Goal: Information Seeking & Learning: Understand process/instructions

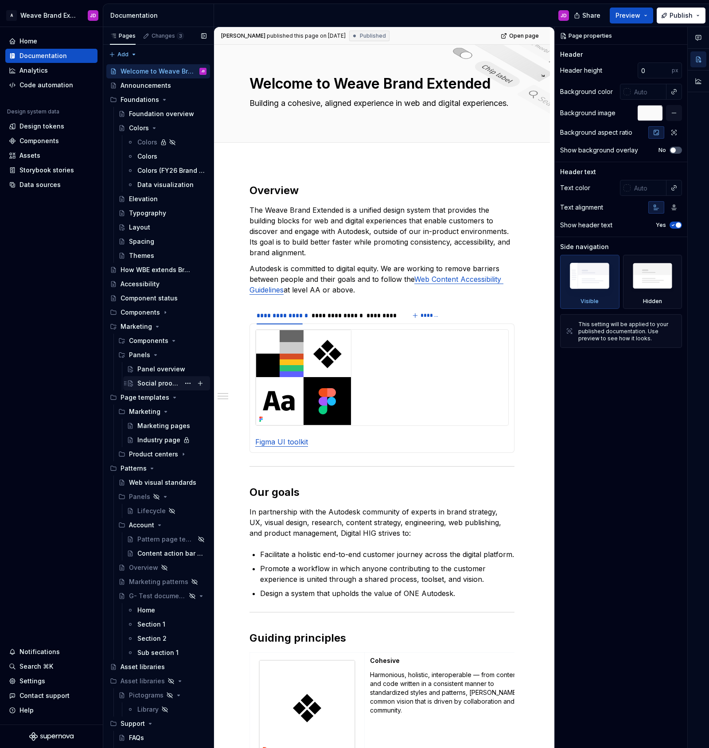
click at [152, 384] on div "Social proof tabs" at bounding box center [158, 383] width 43 height 9
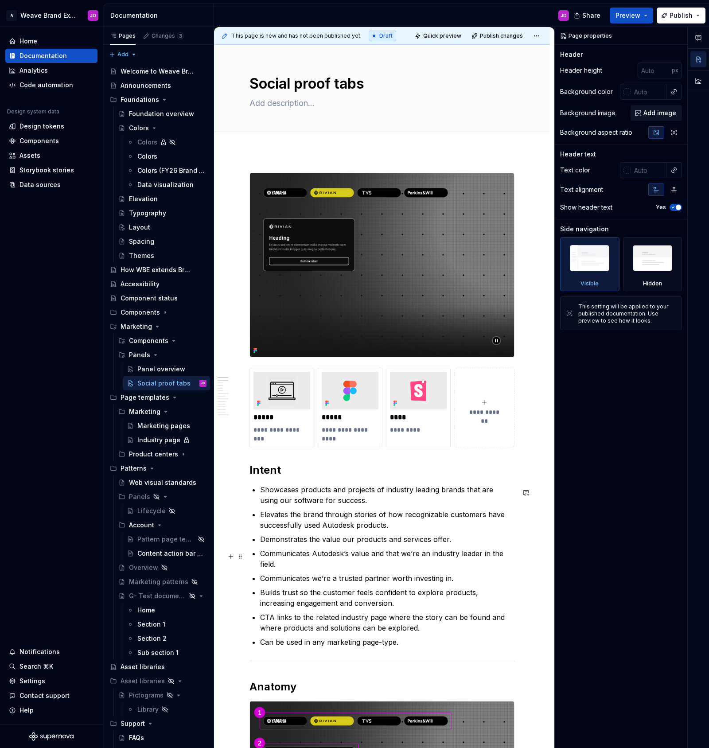
scroll to position [2, 0]
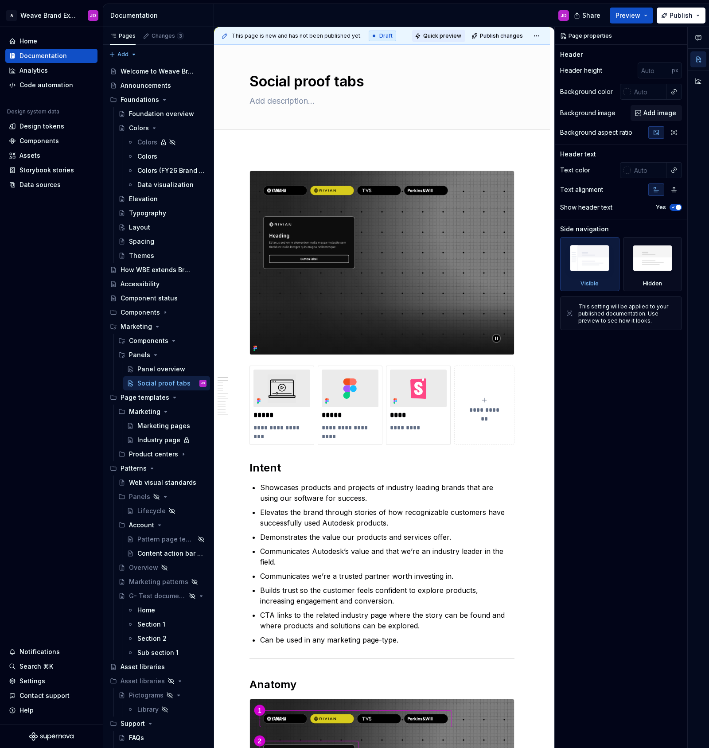
click at [452, 34] on span "Quick preview" at bounding box center [442, 35] width 38 height 7
click at [650, 726] on span "Open page" at bounding box center [663, 726] width 30 height 7
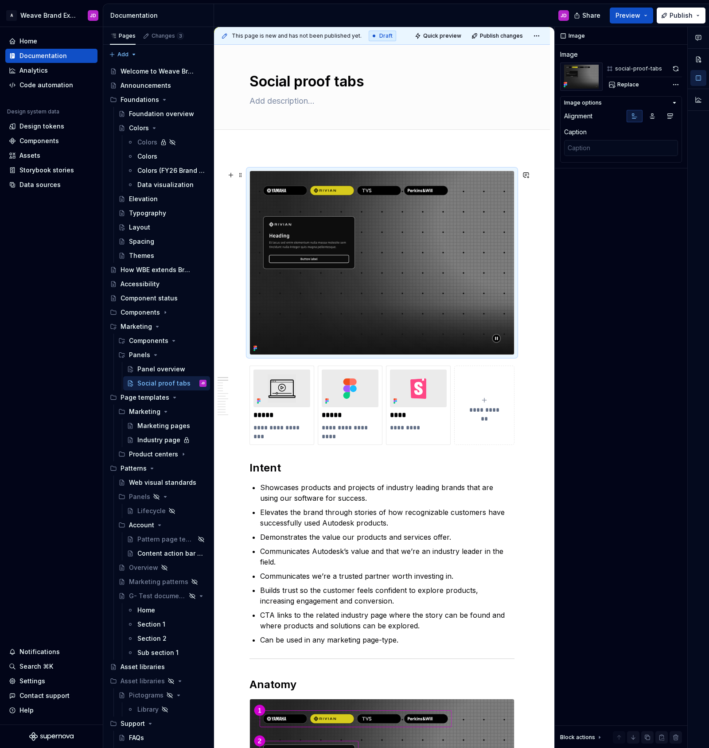
click at [378, 256] on img at bounding box center [382, 262] width 264 height 183
click at [390, 235] on img at bounding box center [382, 262] width 264 height 183
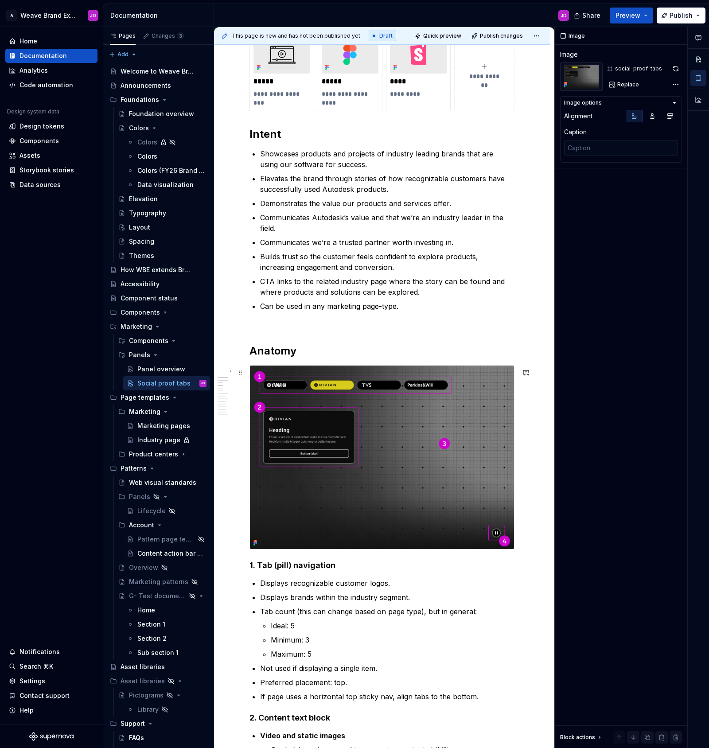
scroll to position [345, 0]
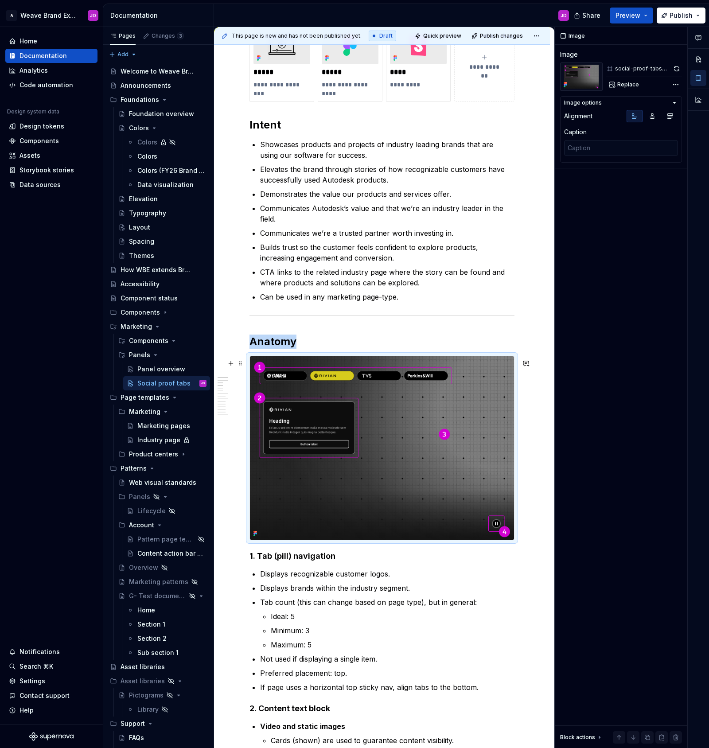
click at [256, 535] on icon at bounding box center [256, 534] width 2 height 2
type textarea "*"
